Goal: Information Seeking & Learning: Understand process/instructions

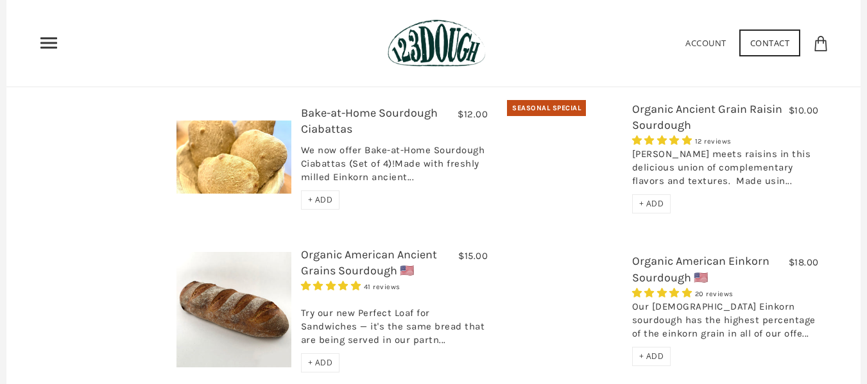
scroll to position [501, 0]
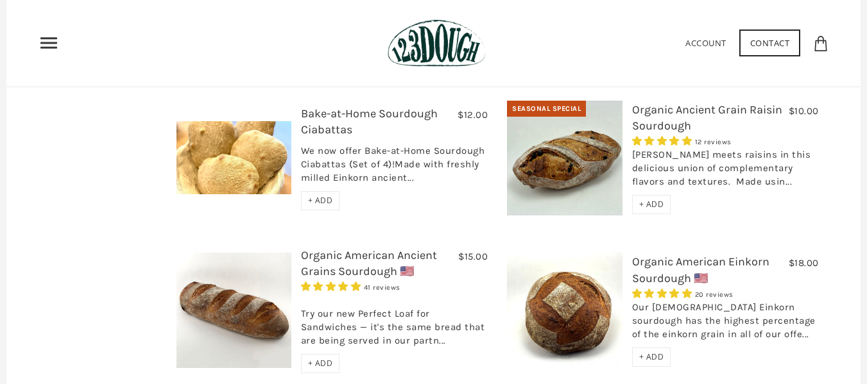
click at [758, 39] on link "Contact" at bounding box center [770, 43] width 62 height 27
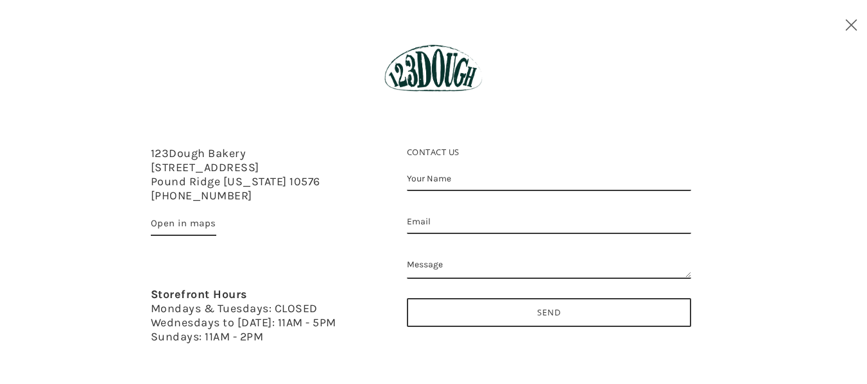
scroll to position [11, 0]
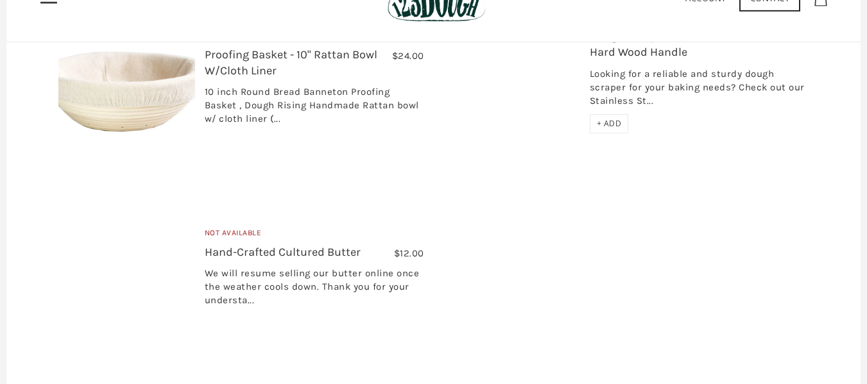
scroll to position [583, 0]
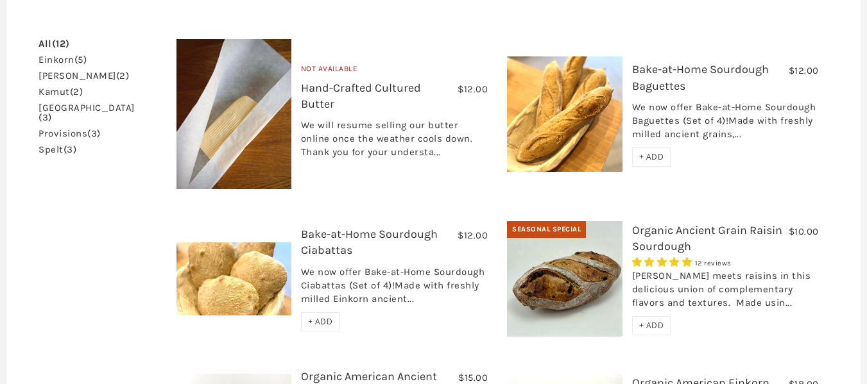
scroll to position [370, 0]
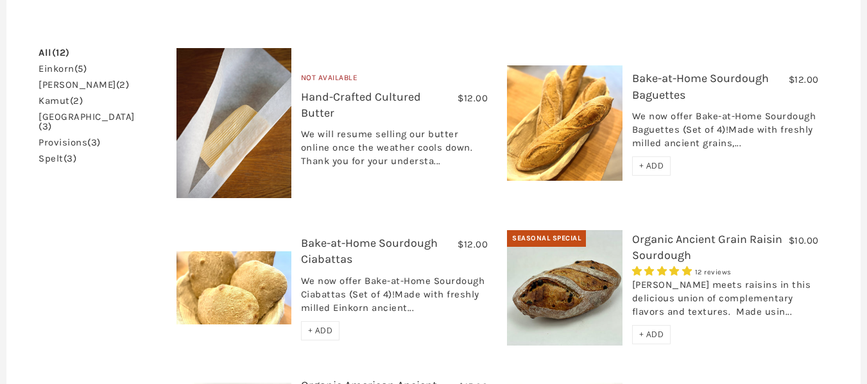
click at [660, 71] on link "Bake-at-Home Sourdough Baguettes" at bounding box center [700, 86] width 137 height 30
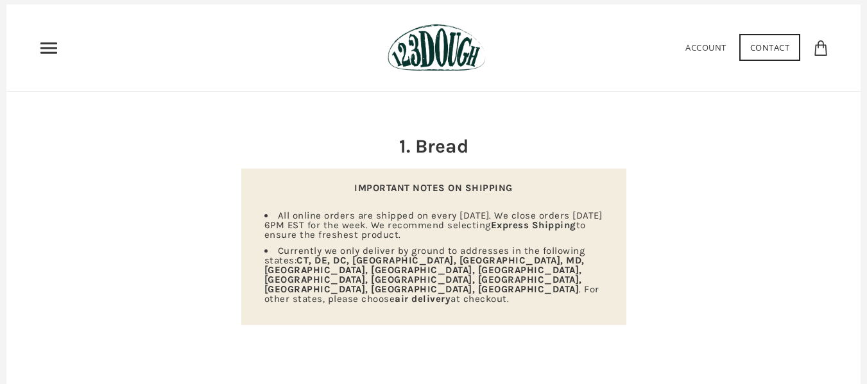
scroll to position [0, 0]
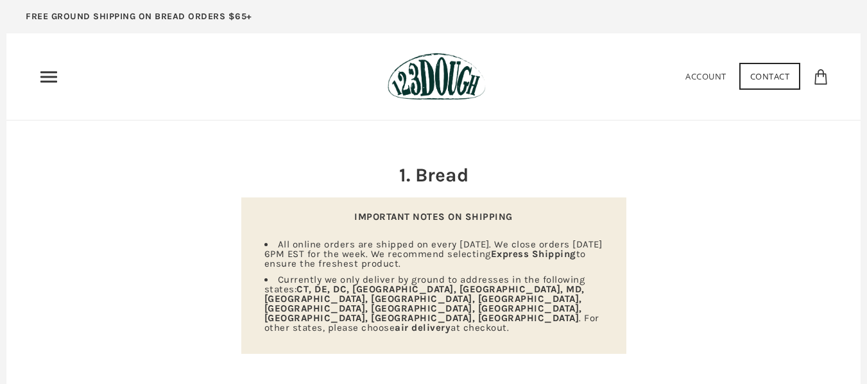
click at [410, 89] on img at bounding box center [437, 77] width 98 height 48
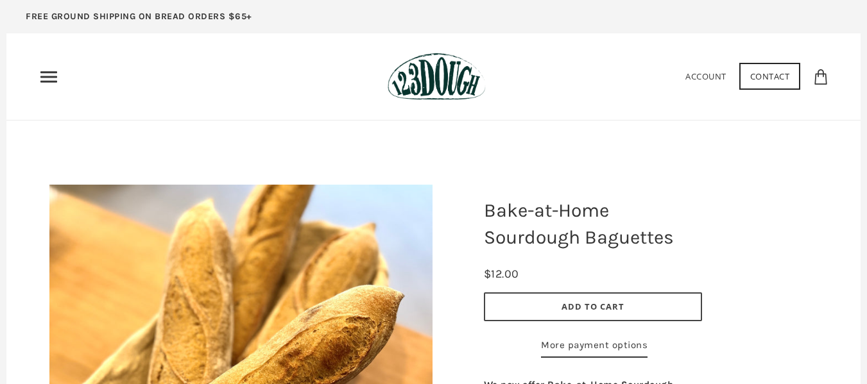
click at [443, 73] on img at bounding box center [437, 77] width 98 height 48
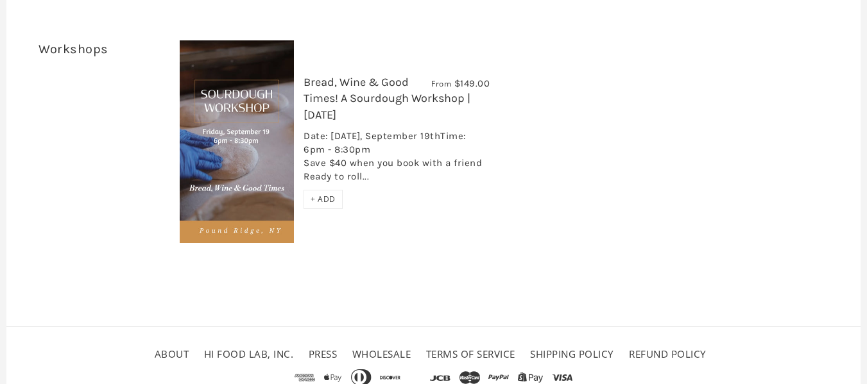
scroll to position [2738, 0]
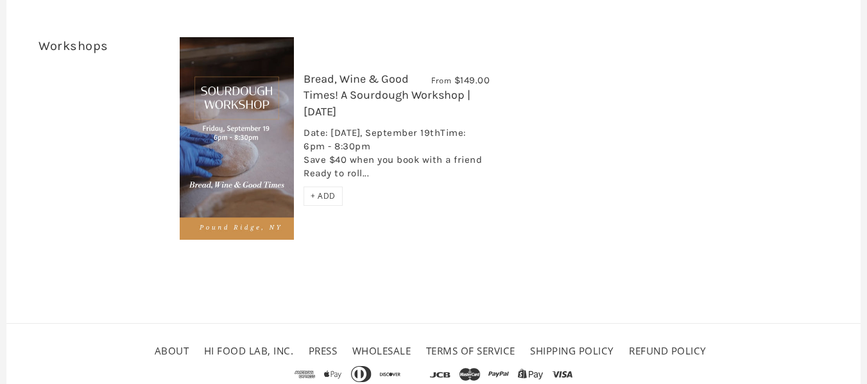
click at [593, 345] on link "Shipping Policy" at bounding box center [572, 351] width 84 height 13
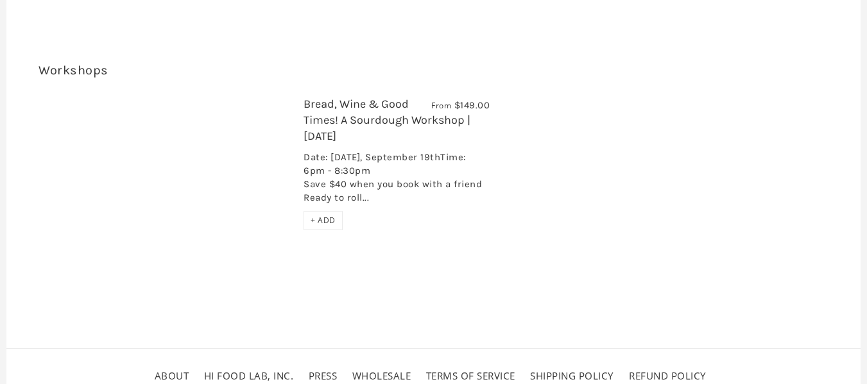
scroll to position [2738, 0]
